Goal: Navigation & Orientation: Go to known website

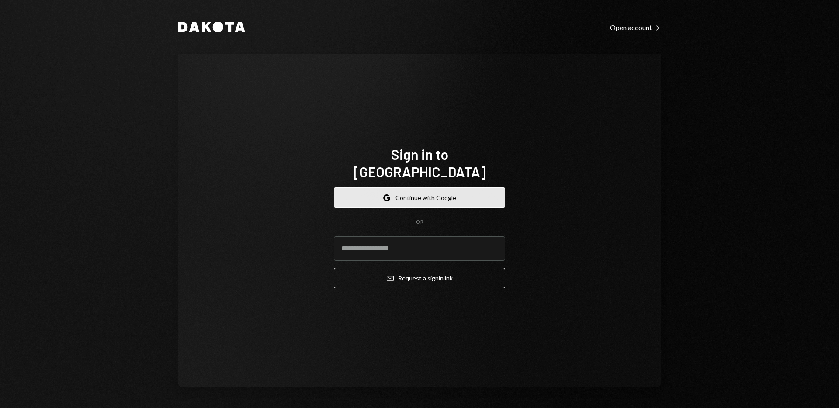
drag, startPoint x: 443, startPoint y: 180, endPoint x: 438, endPoint y: 181, distance: 5.0
click at [443, 187] on button "Google Continue with Google" at bounding box center [419, 197] width 171 height 21
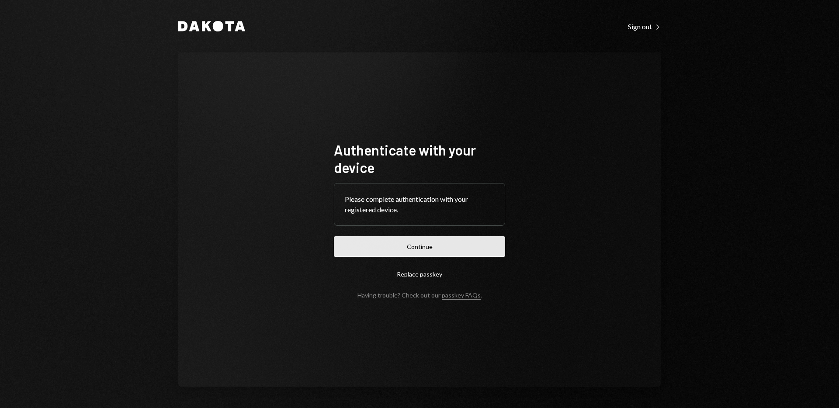
click at [449, 250] on button "Continue" at bounding box center [419, 246] width 171 height 21
